Goal: Task Accomplishment & Management: Complete application form

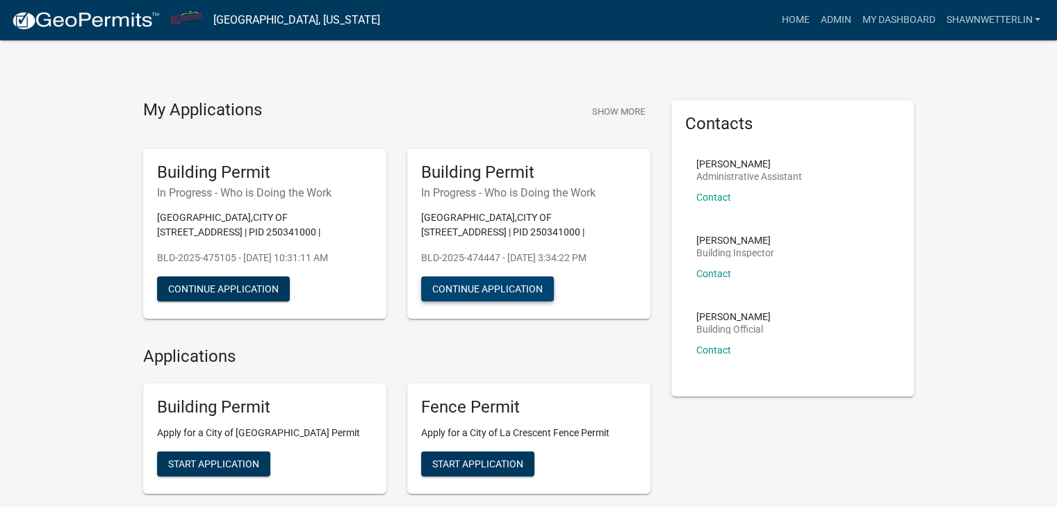
click at [449, 290] on button "Continue Application" at bounding box center [487, 288] width 133 height 25
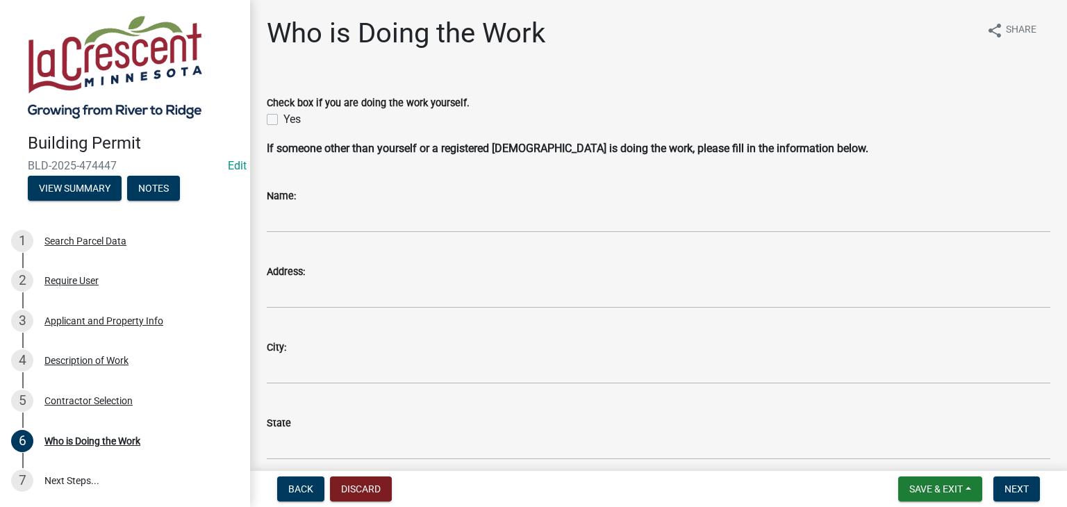
scroll to position [69, 0]
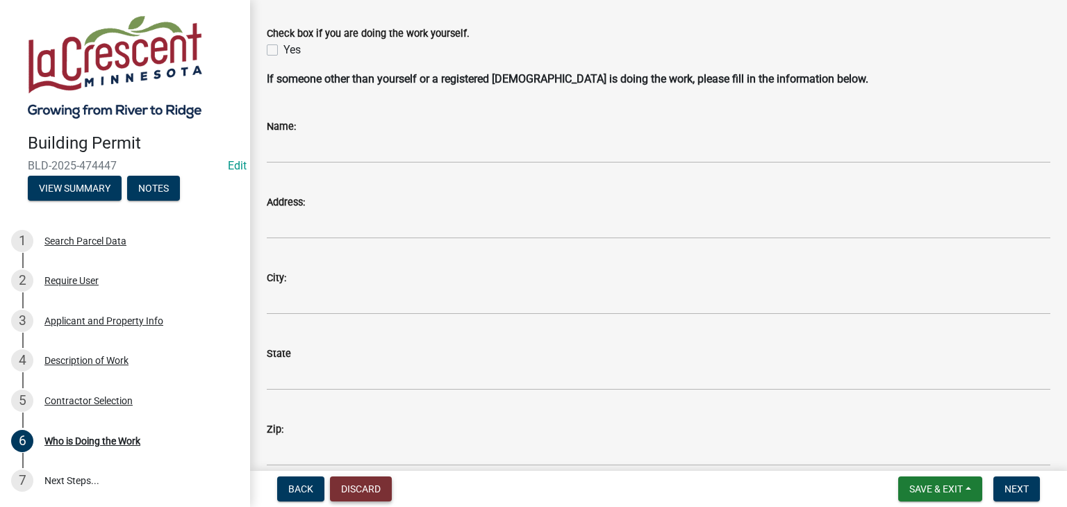
click at [358, 491] on button "Discard" at bounding box center [361, 489] width 62 height 25
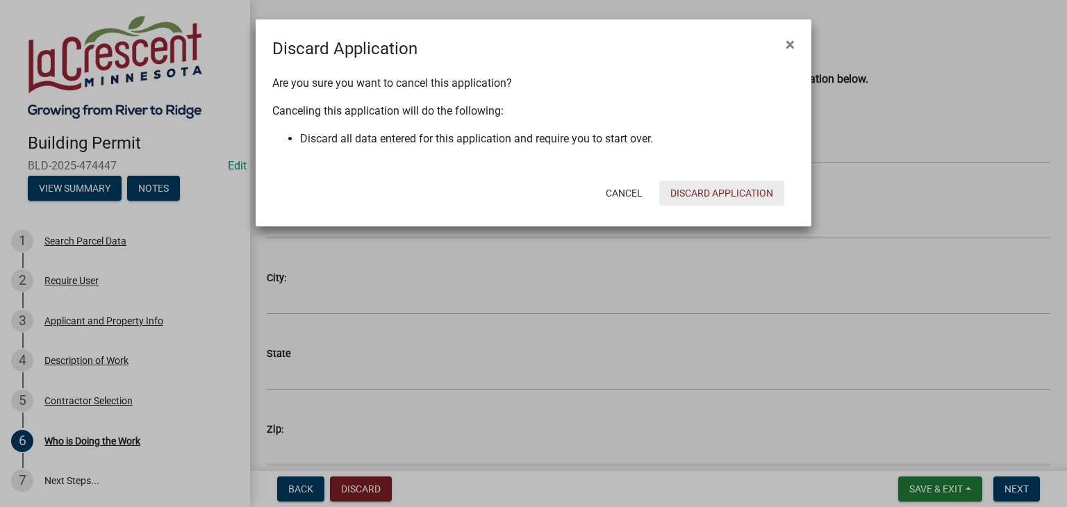
click at [548, 194] on button "Discard Application" at bounding box center [721, 193] width 125 height 25
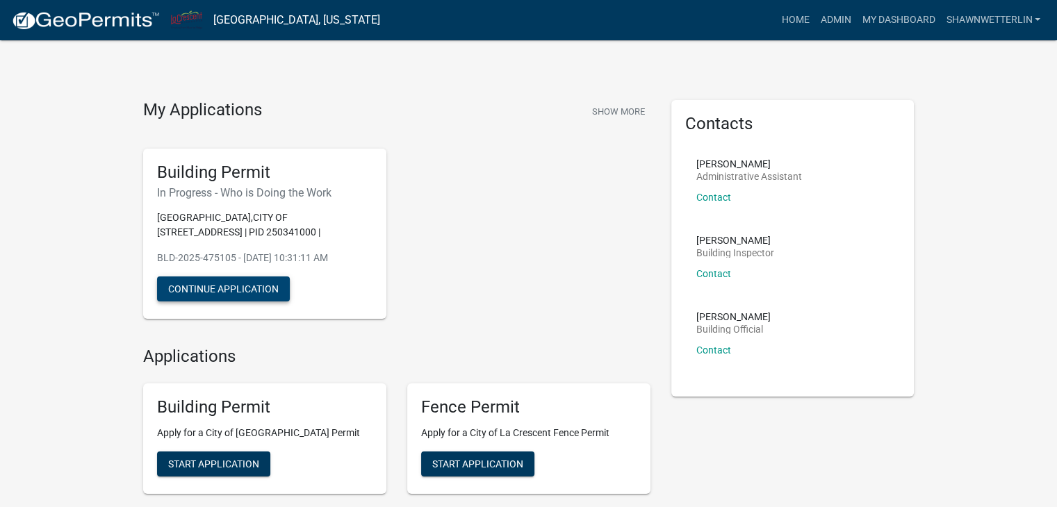
click at [198, 295] on button "Continue Application" at bounding box center [223, 288] width 133 height 25
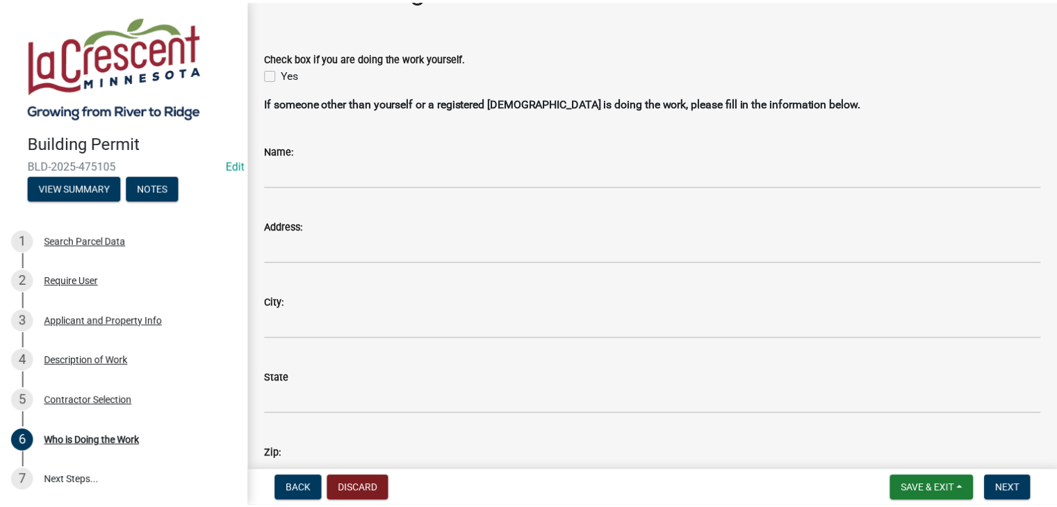
scroll to position [69, 0]
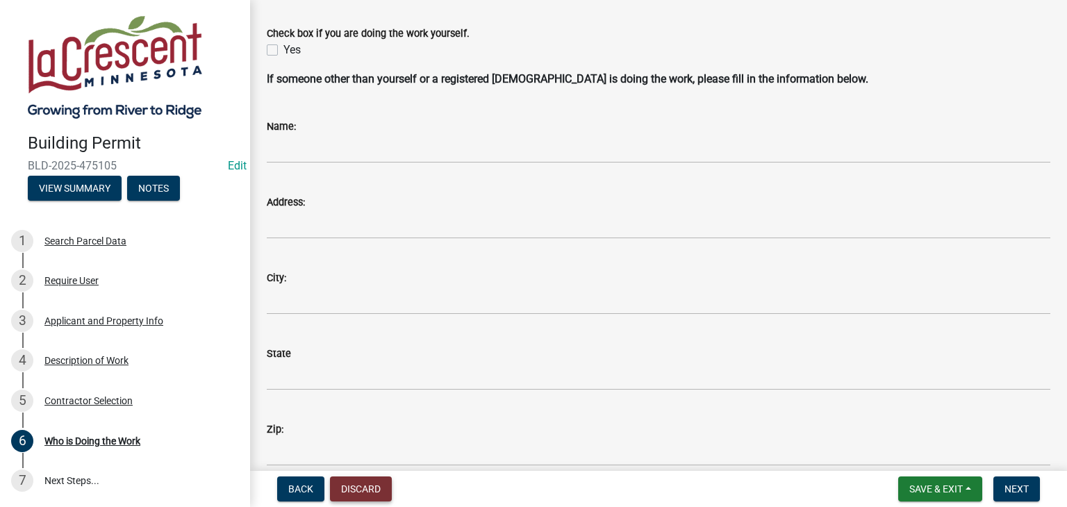
click at [361, 487] on button "Discard" at bounding box center [361, 489] width 62 height 25
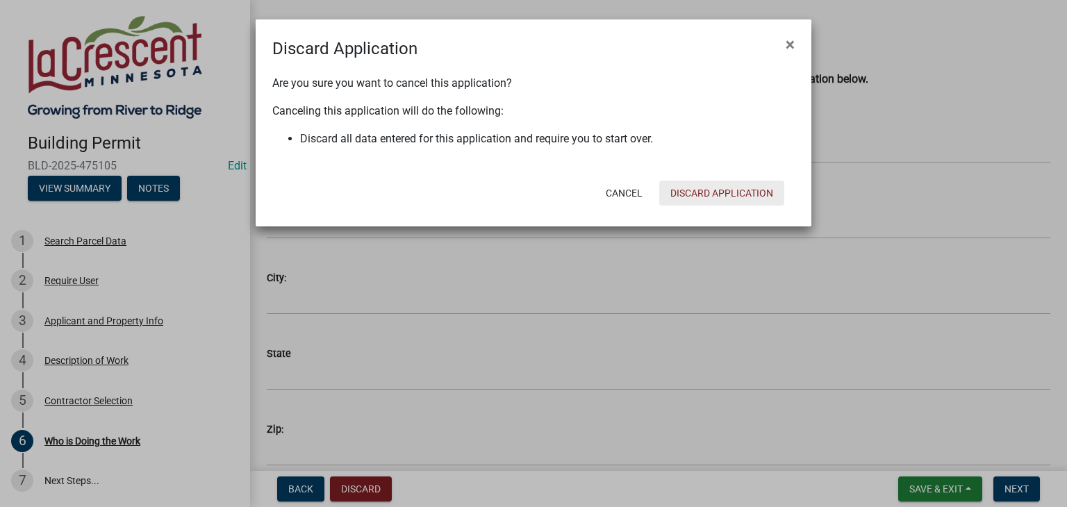
click at [548, 188] on button "Discard Application" at bounding box center [721, 193] width 125 height 25
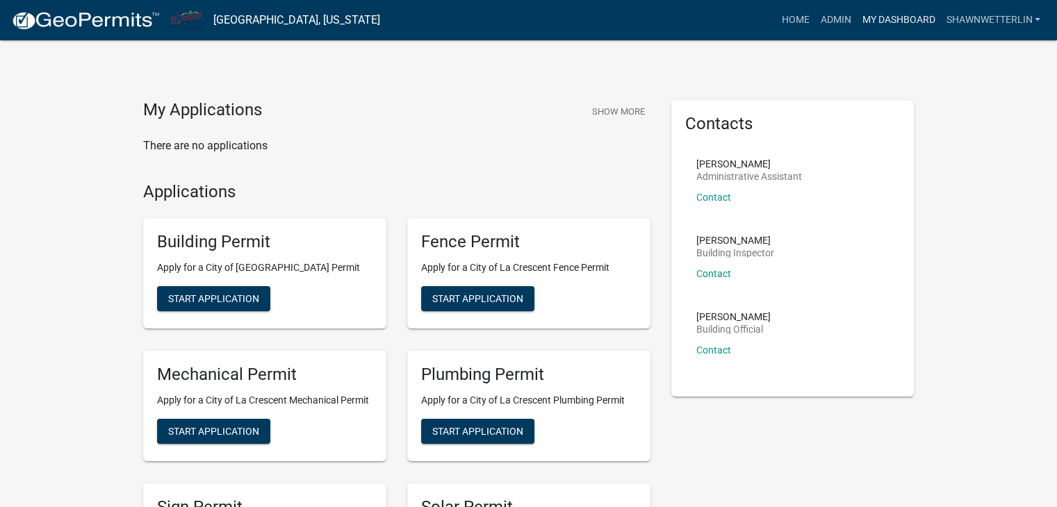
click at [548, 21] on link "My Dashboard" at bounding box center [898, 20] width 84 height 26
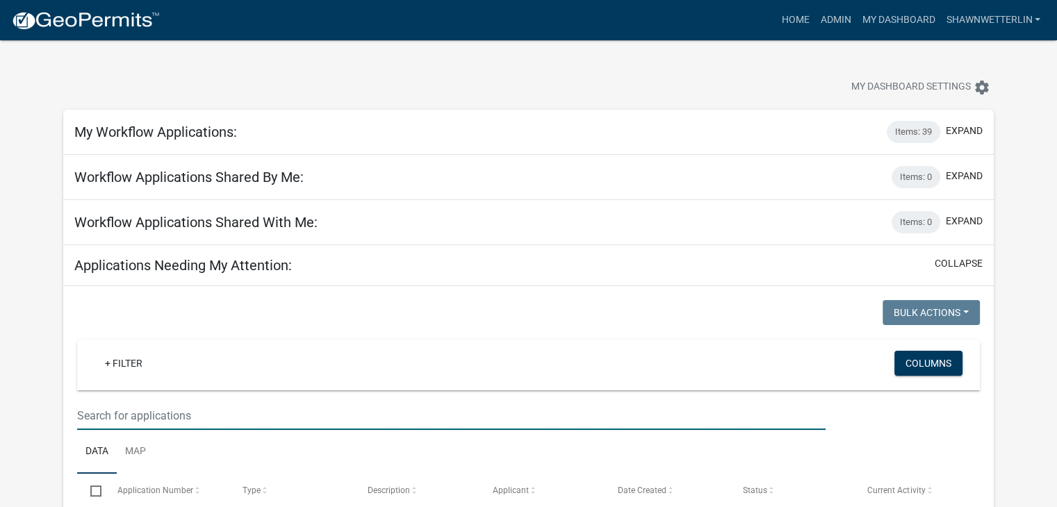
click at [119, 411] on input "text" at bounding box center [451, 416] width 748 height 28
type input "ambrosia"
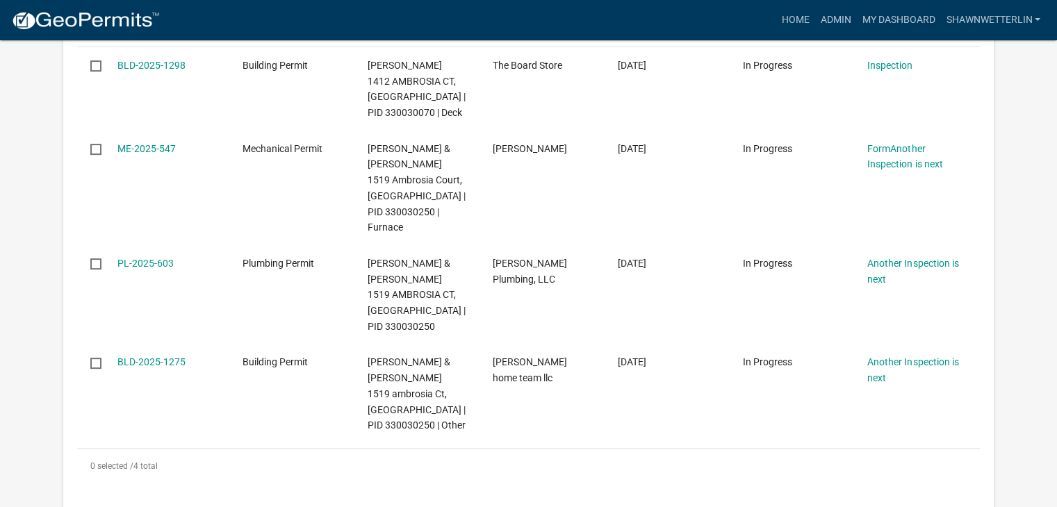
scroll to position [486, 0]
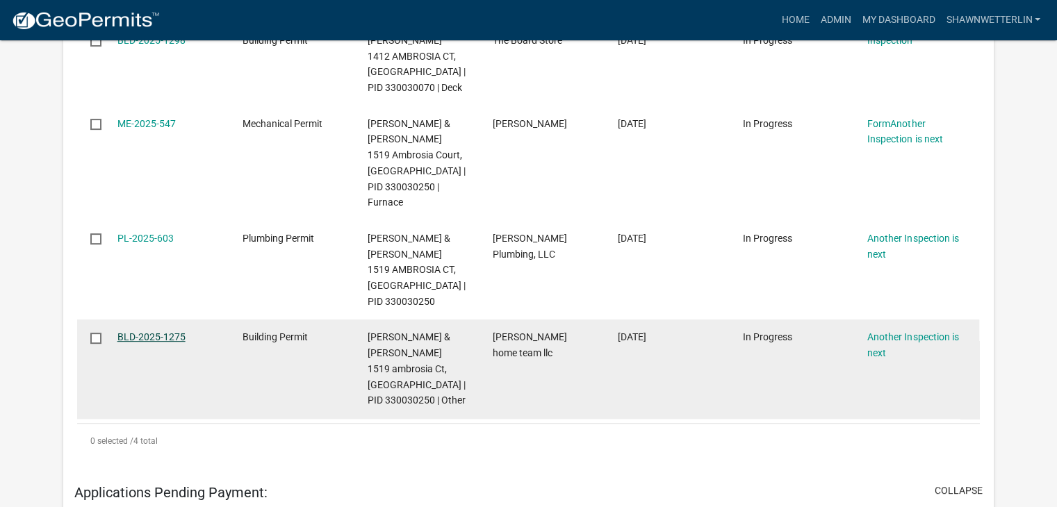
click at [174, 331] on link "BLD-2025-1275" at bounding box center [151, 336] width 68 height 11
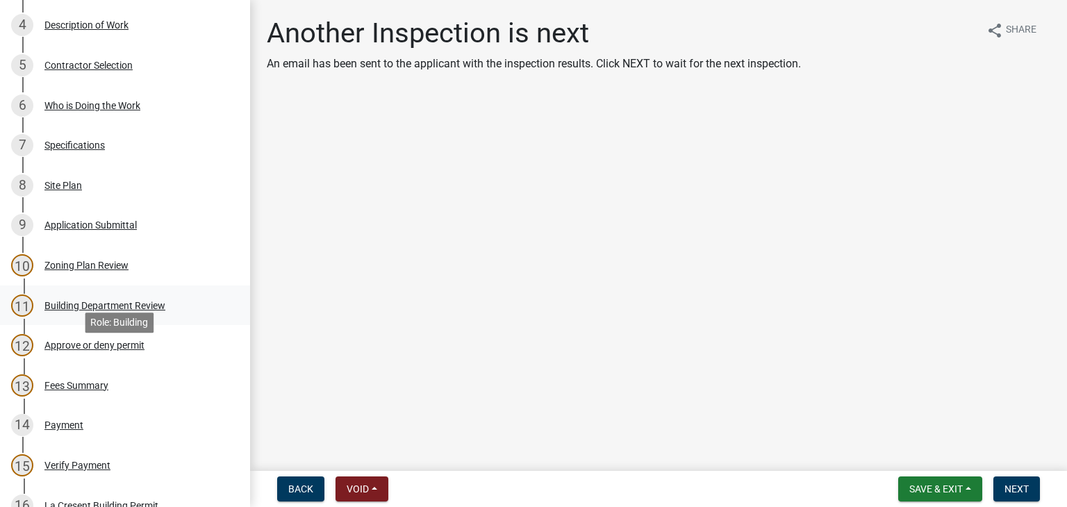
scroll to position [347, 0]
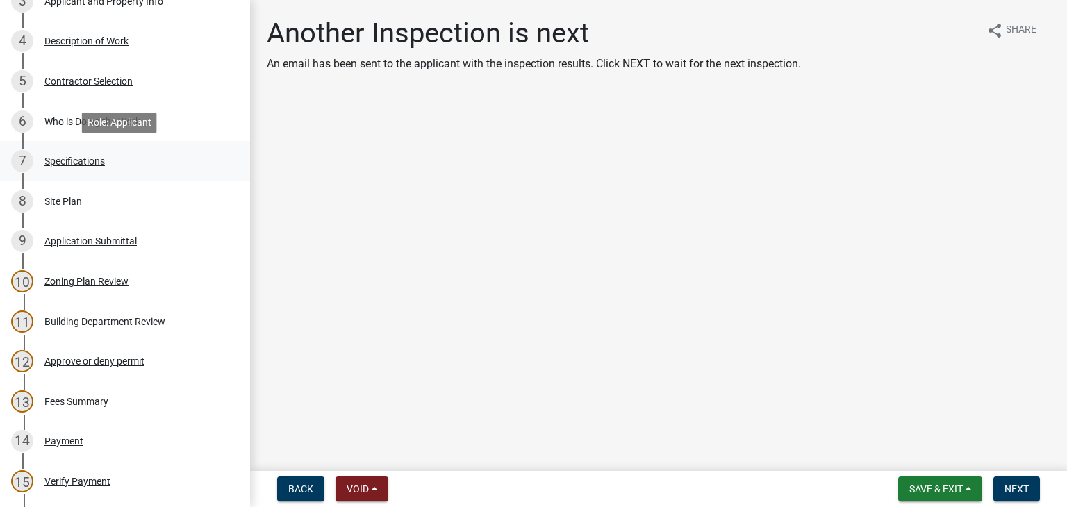
click at [87, 156] on div "Specifications" at bounding box center [74, 161] width 60 height 10
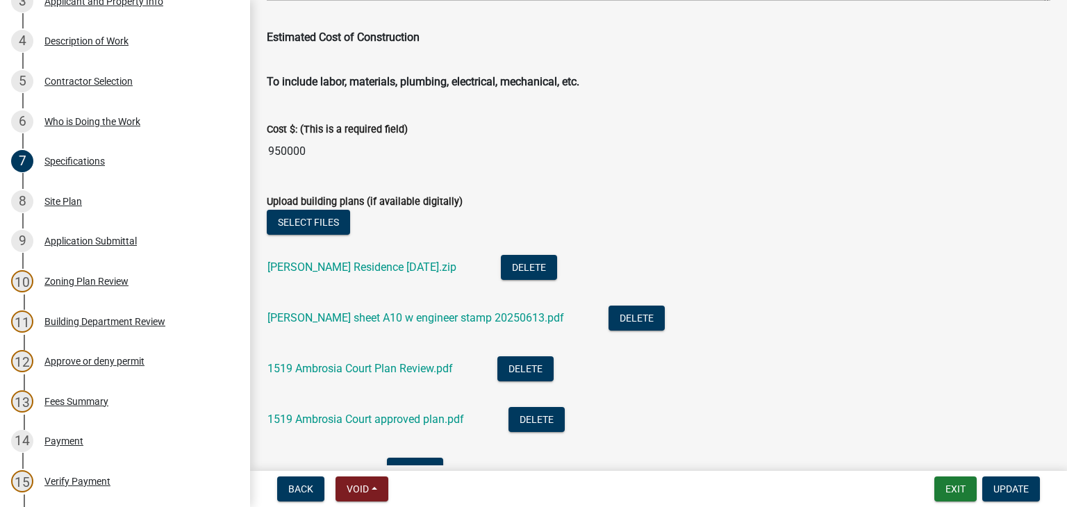
scroll to position [2431, 0]
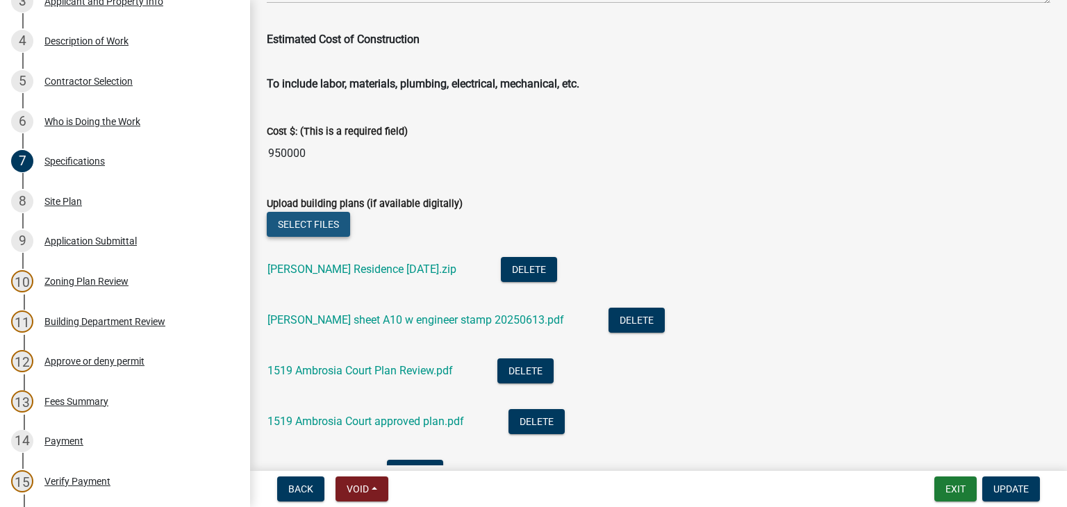
click at [300, 220] on button "Select files" at bounding box center [308, 224] width 83 height 25
click at [548, 488] on span "Update" at bounding box center [1010, 488] width 35 height 11
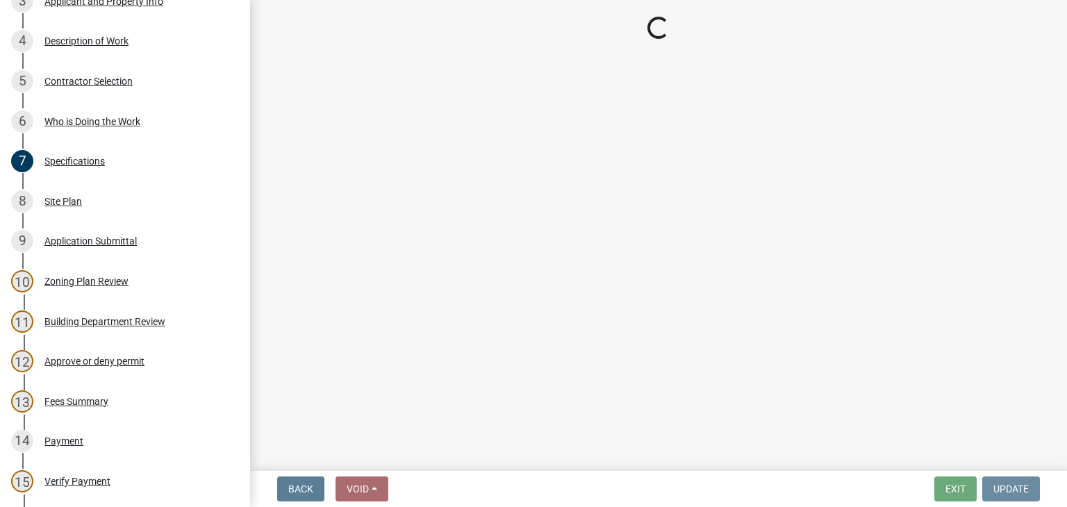
scroll to position [0, 0]
